Goal: Task Accomplishment & Management: Manage account settings

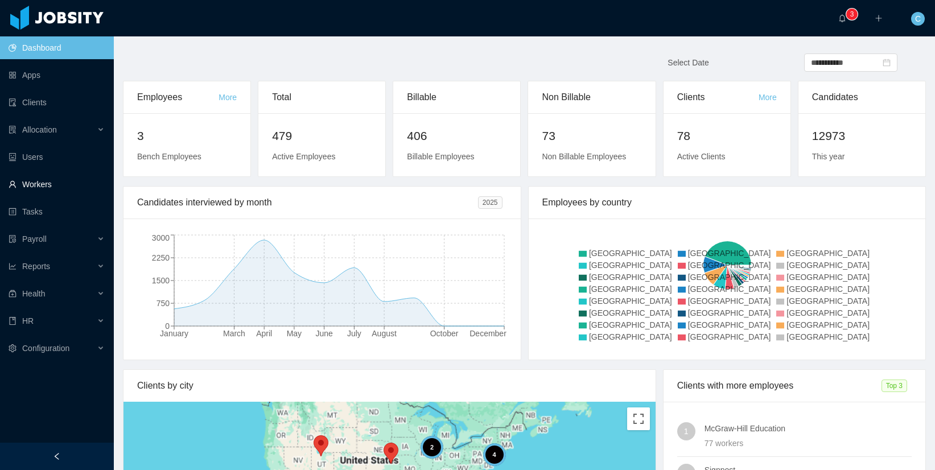
click at [51, 183] on link "Workers" at bounding box center [57, 184] width 96 height 23
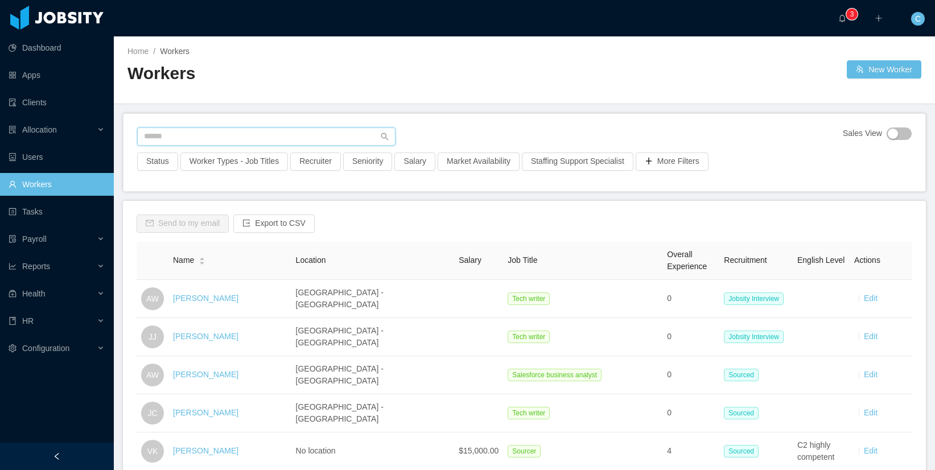
click at [168, 136] on input "text" at bounding box center [266, 136] width 258 height 18
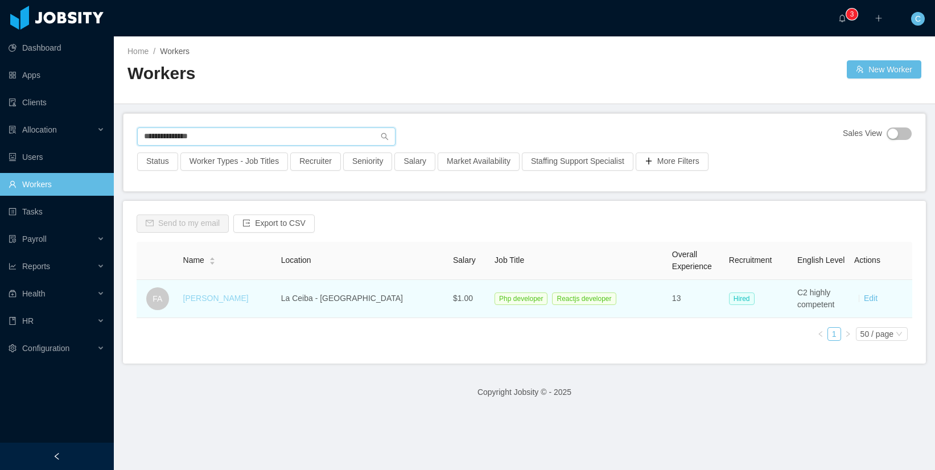
type input "**********"
click at [217, 298] on link "[PERSON_NAME]" at bounding box center [215, 298] width 65 height 9
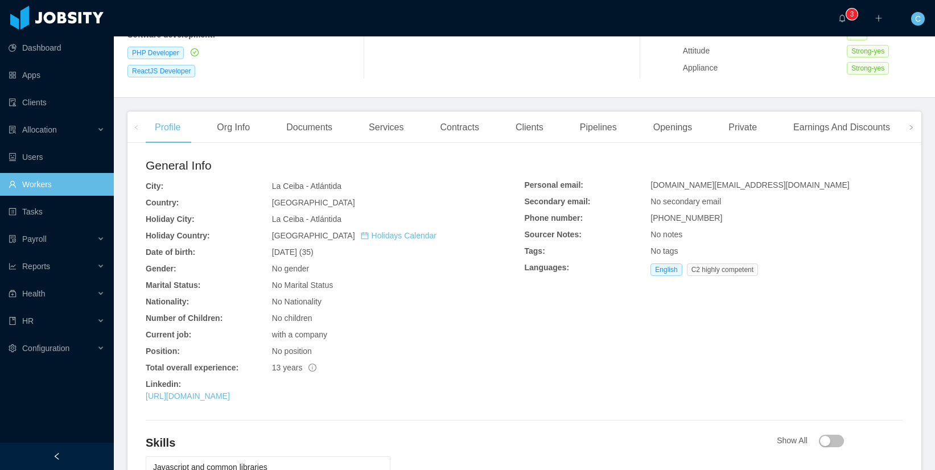
scroll to position [154, 0]
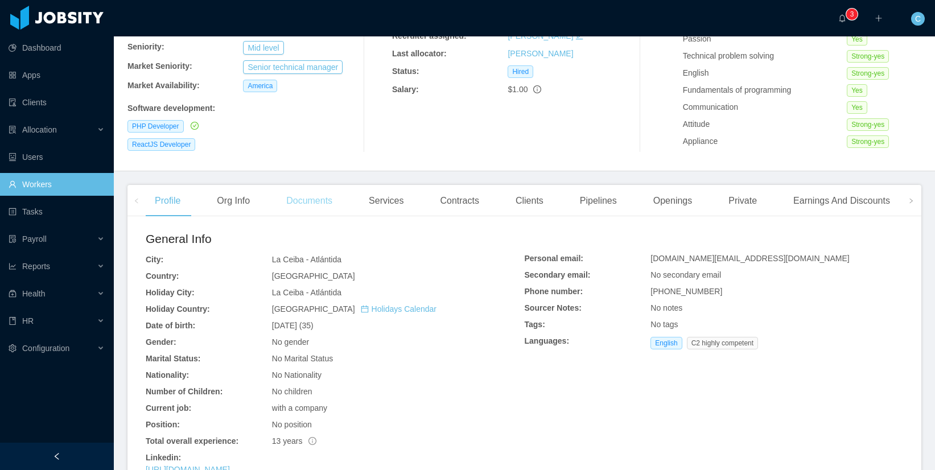
click at [324, 199] on div "Documents" at bounding box center [309, 201] width 64 height 32
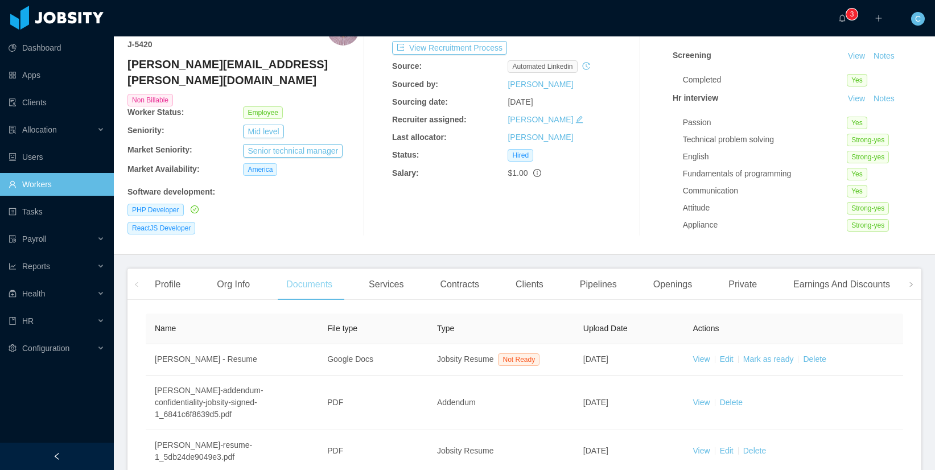
scroll to position [150, 0]
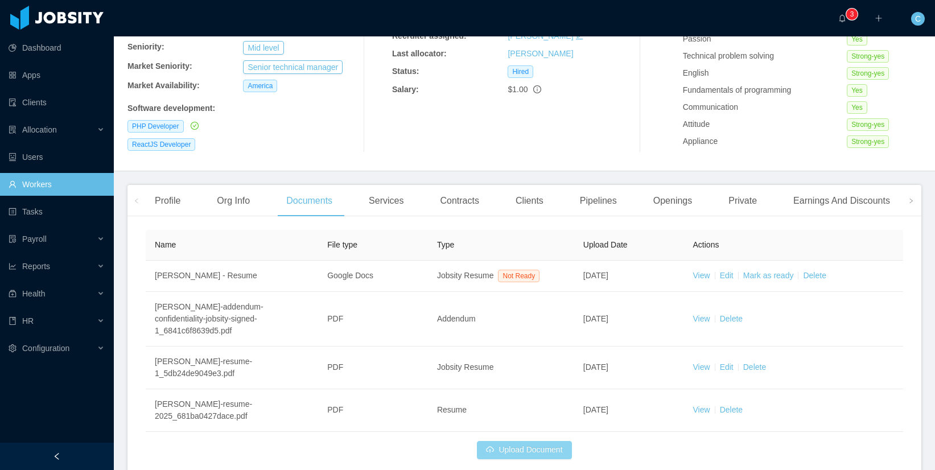
click at [538, 451] on button "Upload Document" at bounding box center [524, 450] width 94 height 18
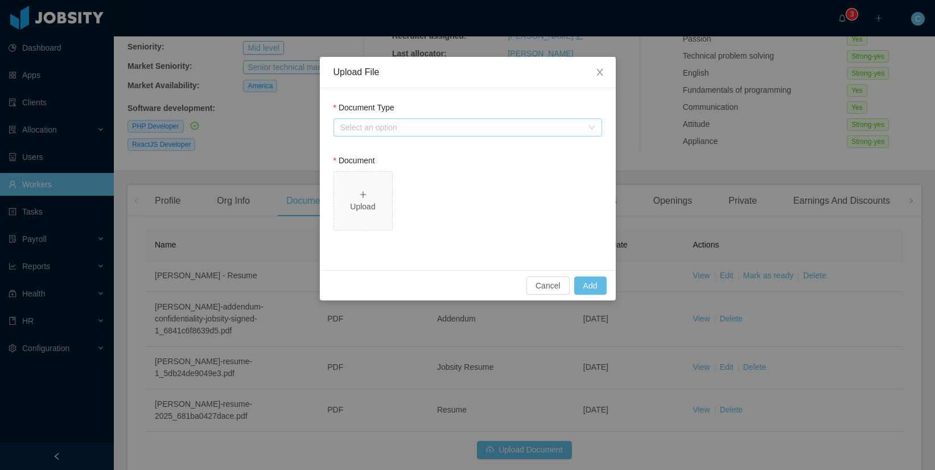
click at [371, 128] on div "Select an option" at bounding box center [461, 127] width 242 height 11
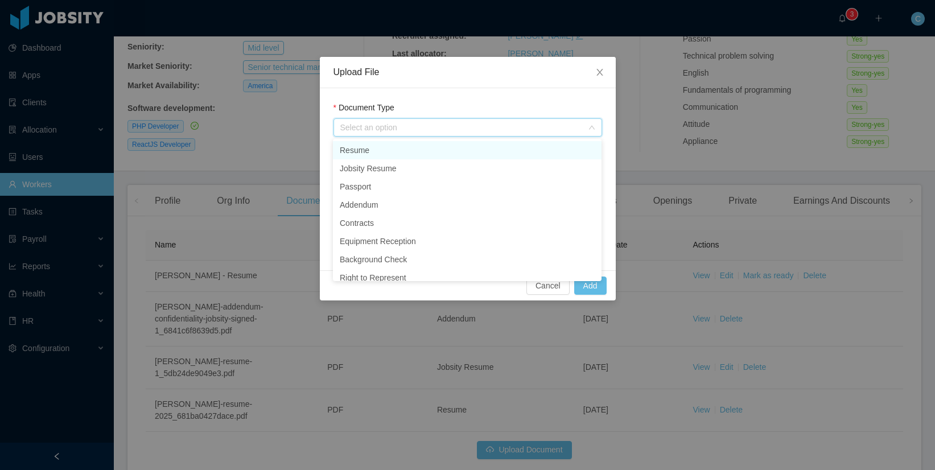
click at [367, 149] on li "Resume" at bounding box center [467, 150] width 269 height 18
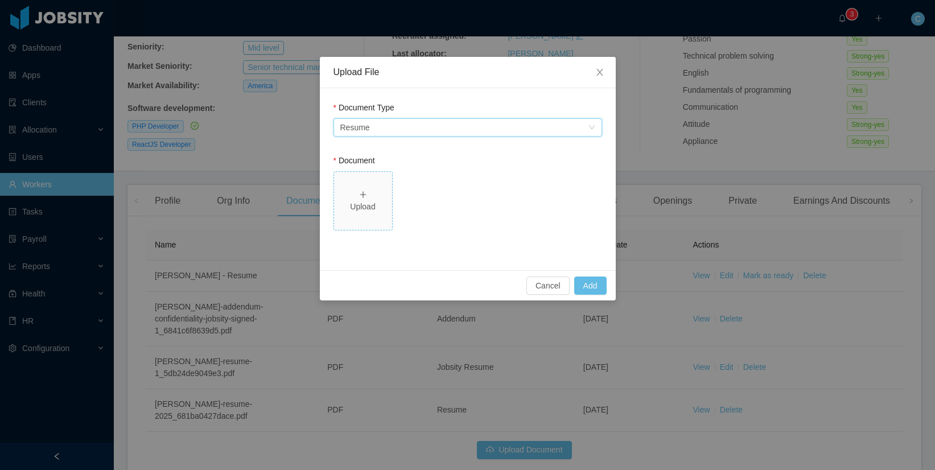
click at [362, 201] on div "Upload" at bounding box center [363, 207] width 49 height 12
click at [595, 284] on button "Add" at bounding box center [590, 286] width 32 height 18
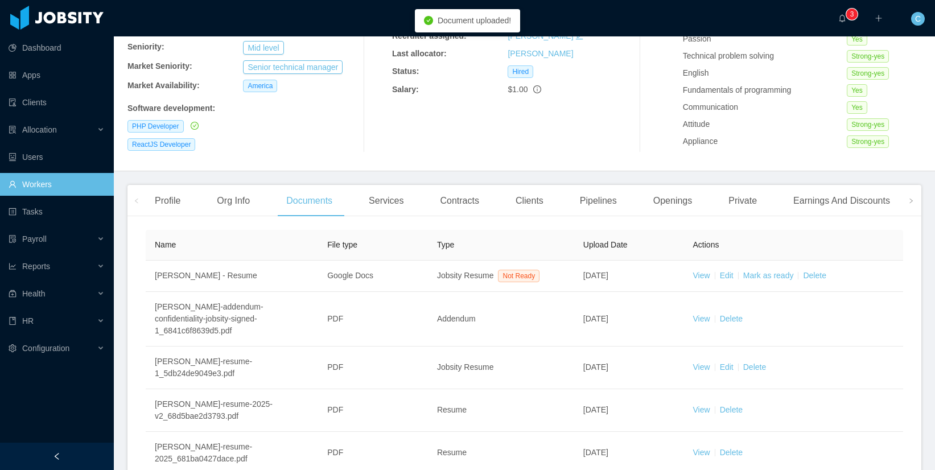
scroll to position [253, 0]
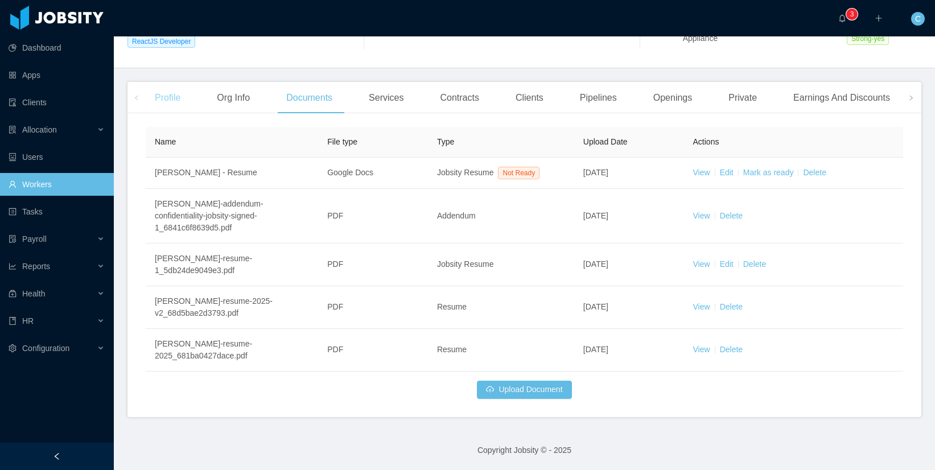
click at [173, 93] on div "Profile" at bounding box center [168, 98] width 44 height 32
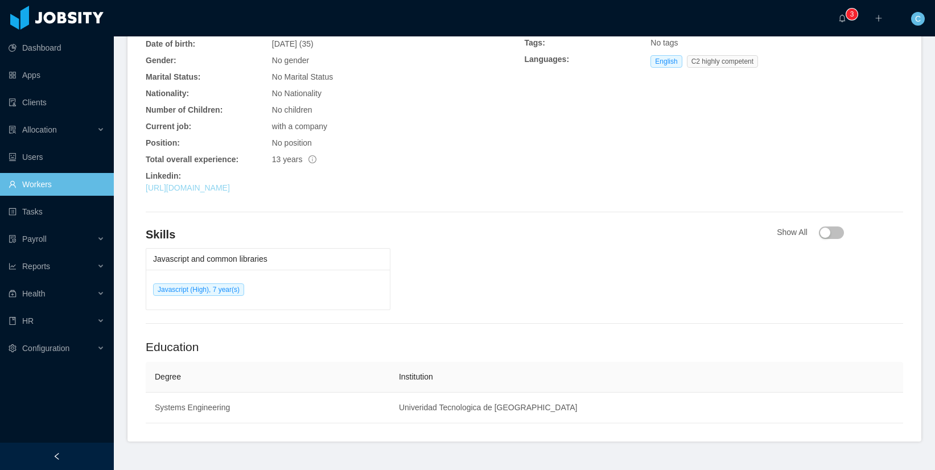
scroll to position [456, 0]
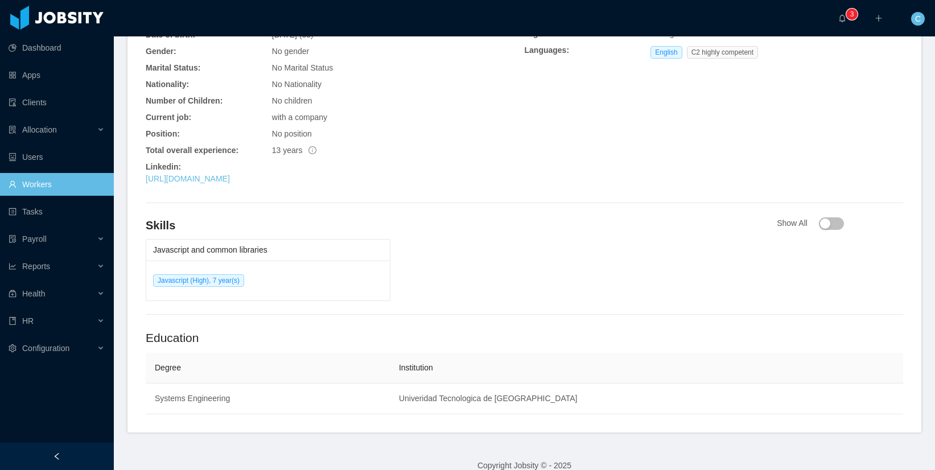
scroll to position [456, 0]
